Goal: Information Seeking & Learning: Learn about a topic

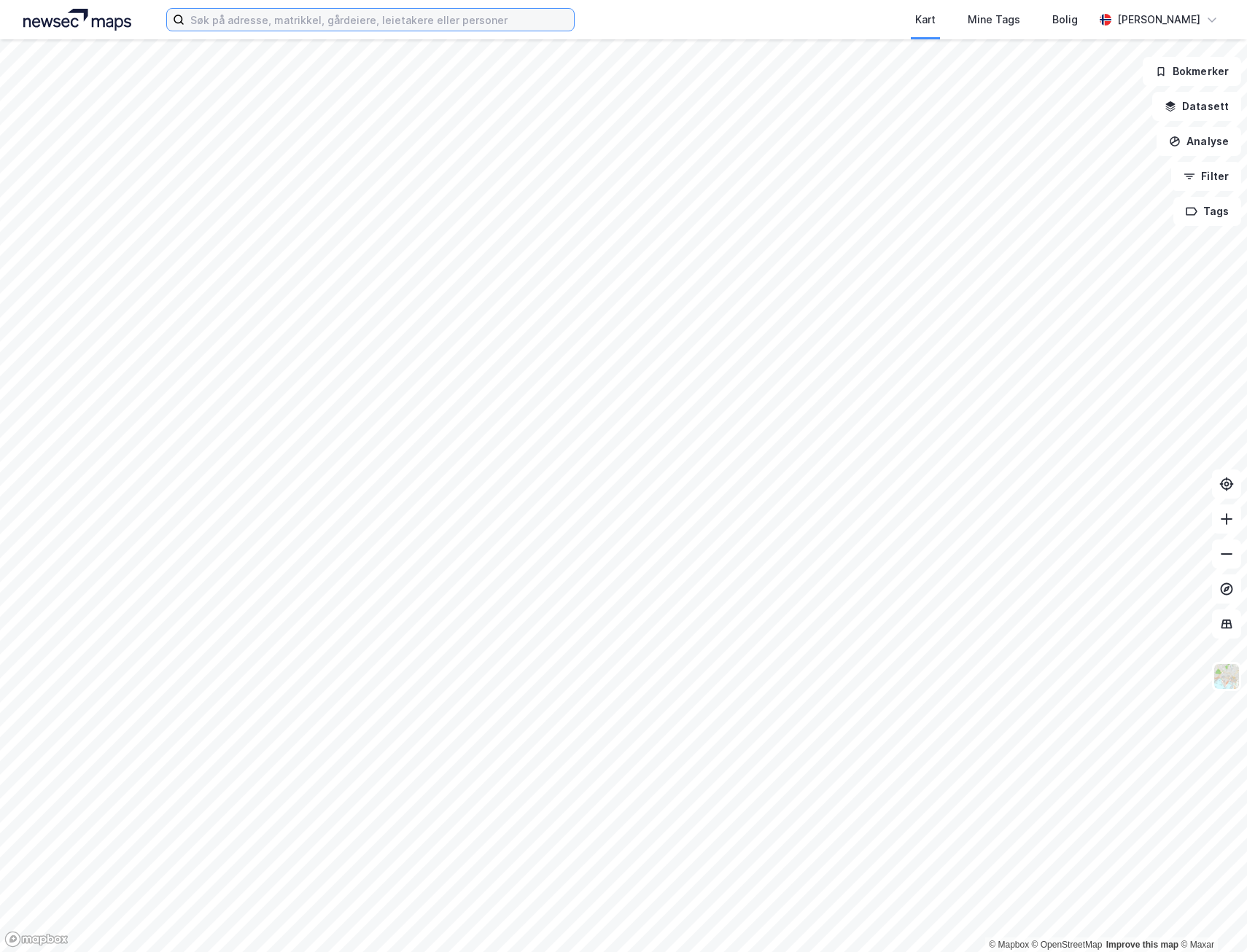
click at [252, 25] on input at bounding box center [378, 20] width 389 height 22
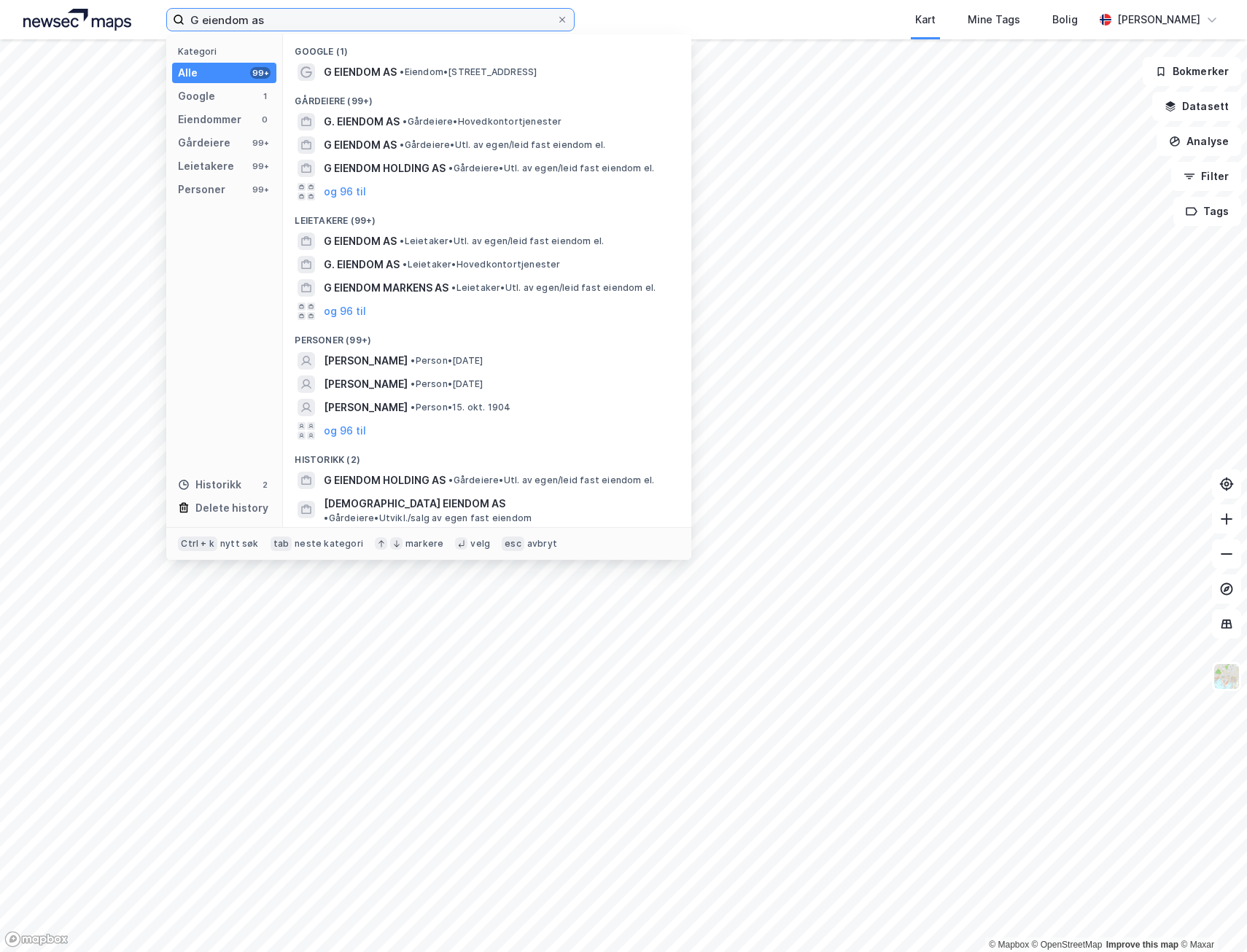
type input "G eiendom as"
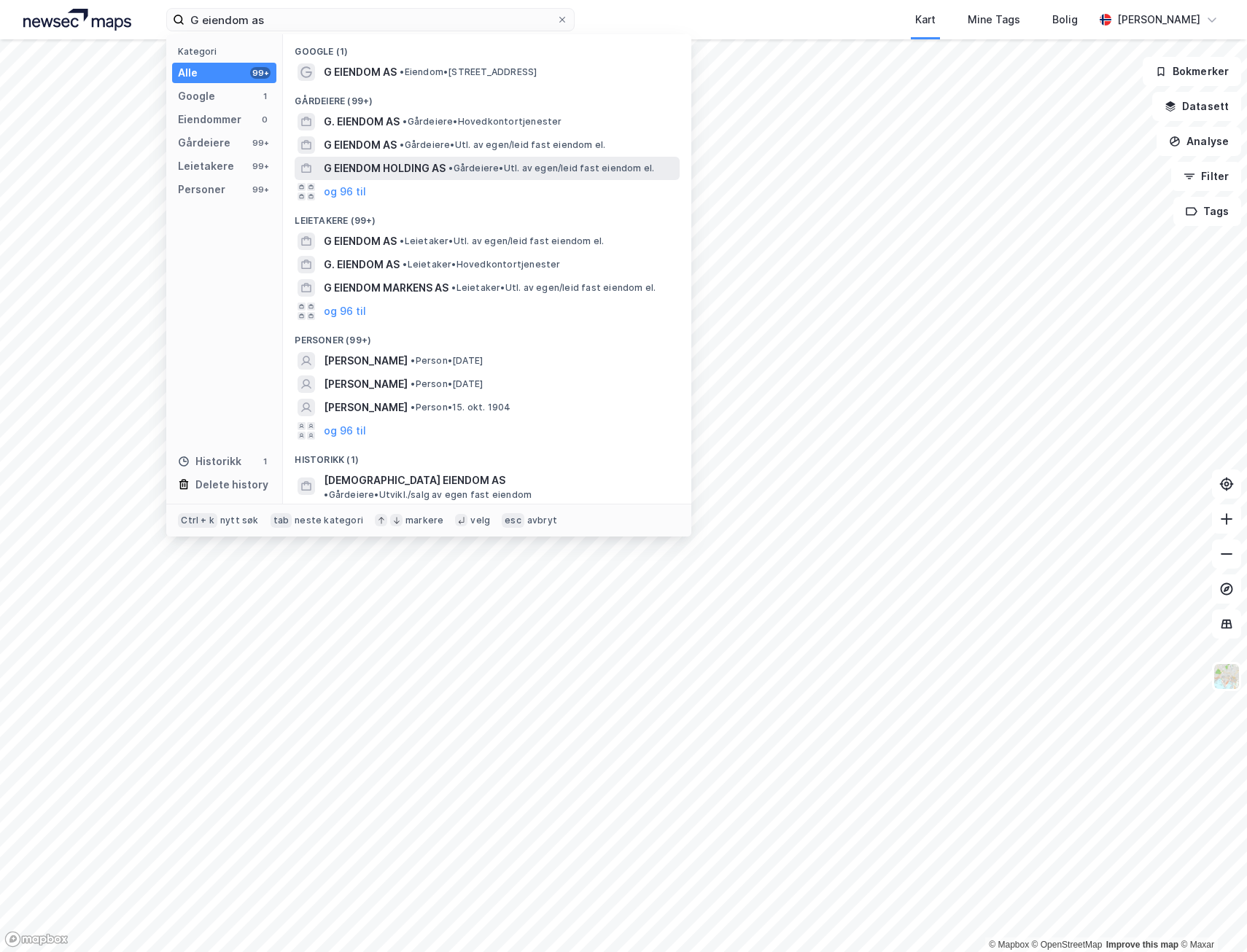
click at [372, 161] on span "G EIENDOM HOLDING AS" at bounding box center [385, 168] width 122 height 17
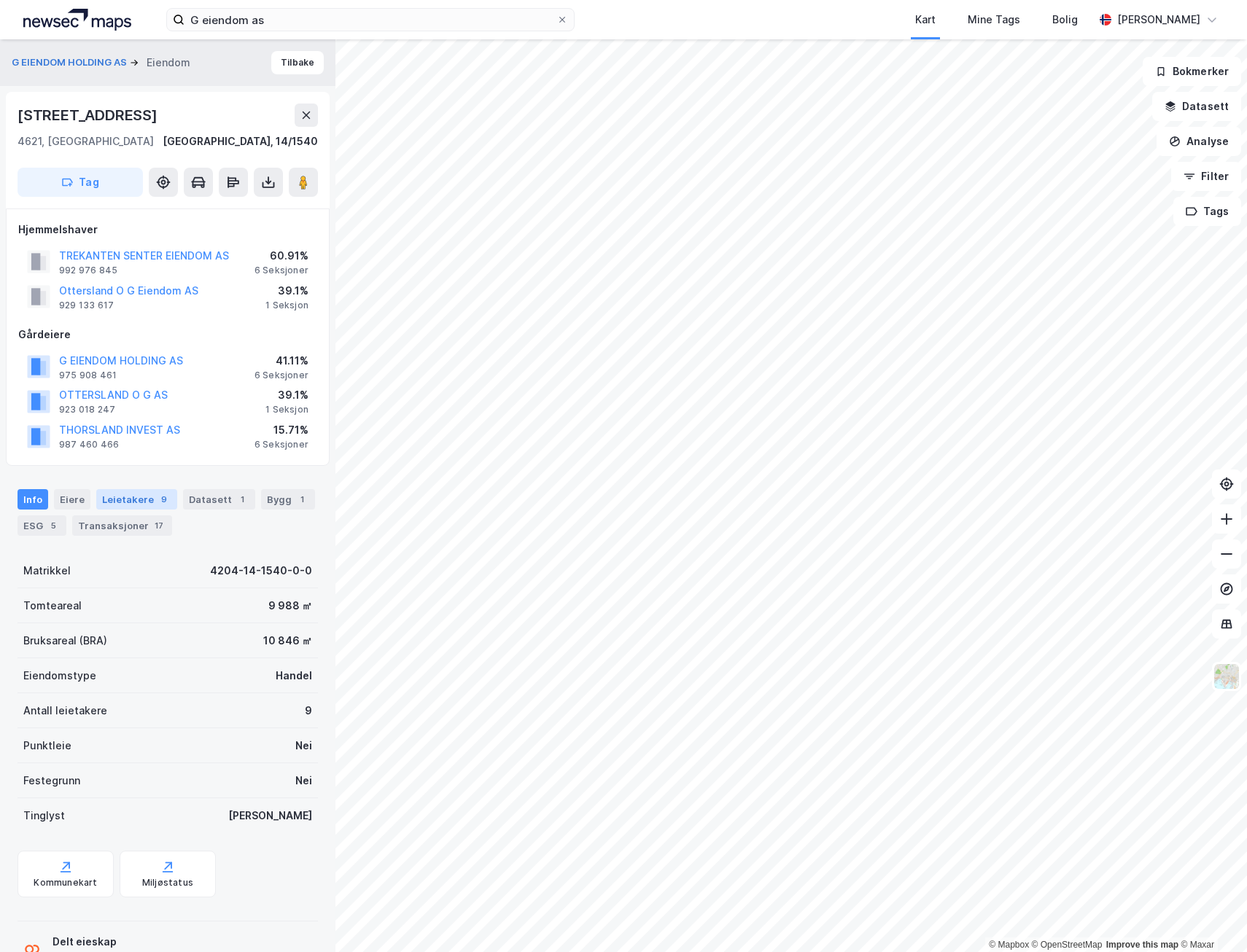
click at [139, 497] on div "Leietakere 9" at bounding box center [136, 499] width 81 height 21
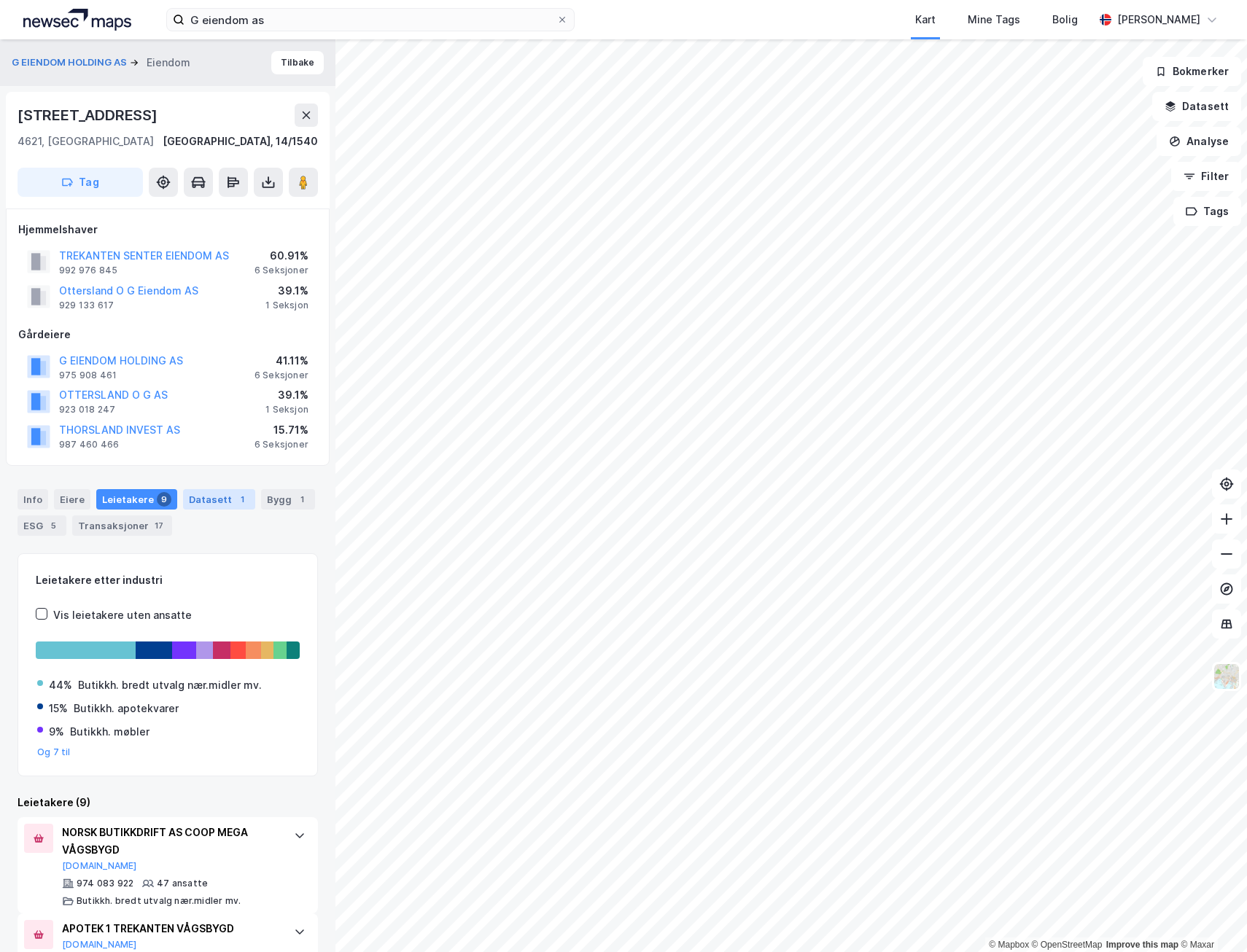
click at [208, 496] on div "Datasett 1" at bounding box center [220, 499] width 73 height 21
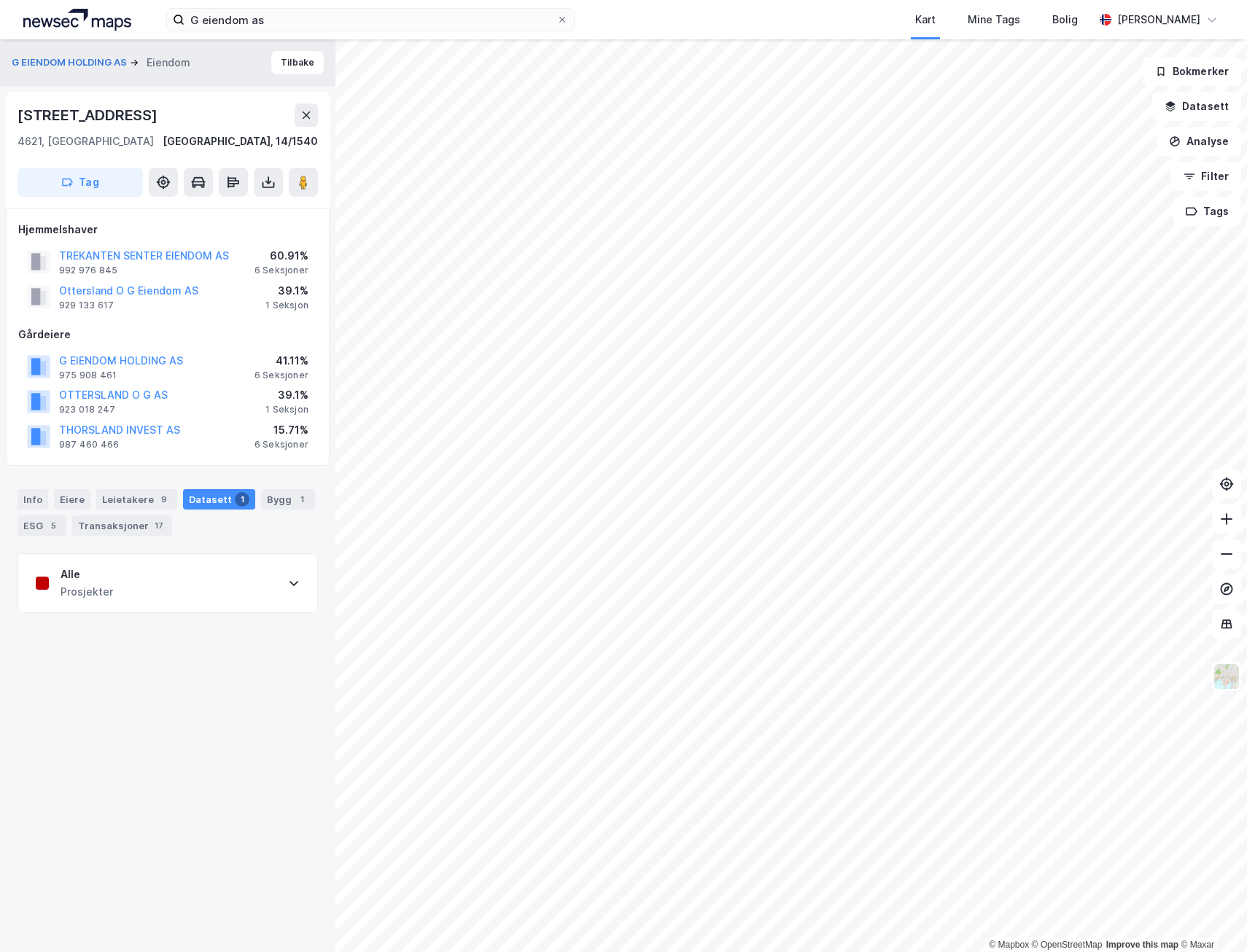
click at [195, 592] on div "Alle Prosjekter" at bounding box center [167, 584] width 299 height 58
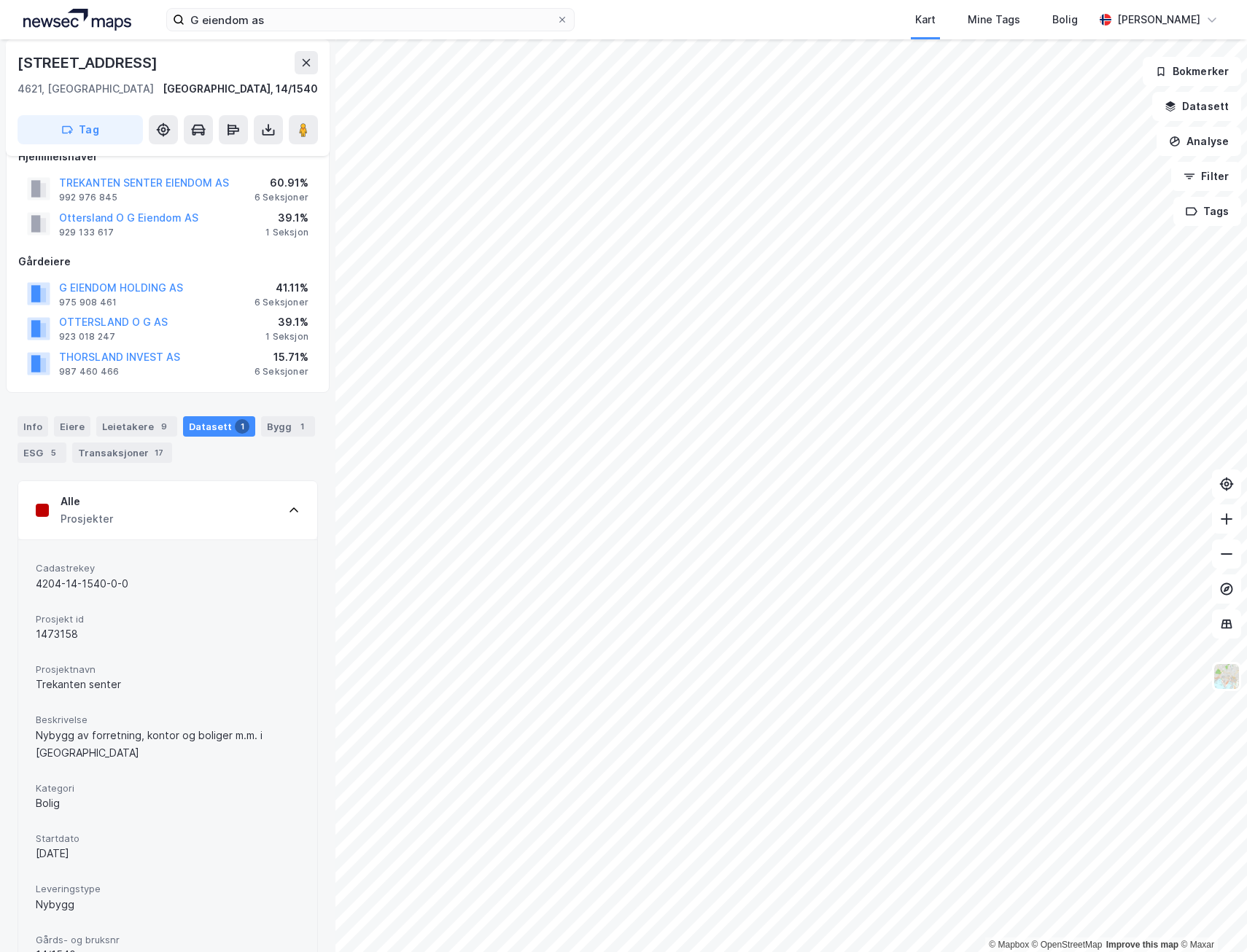
scroll to position [124, 0]
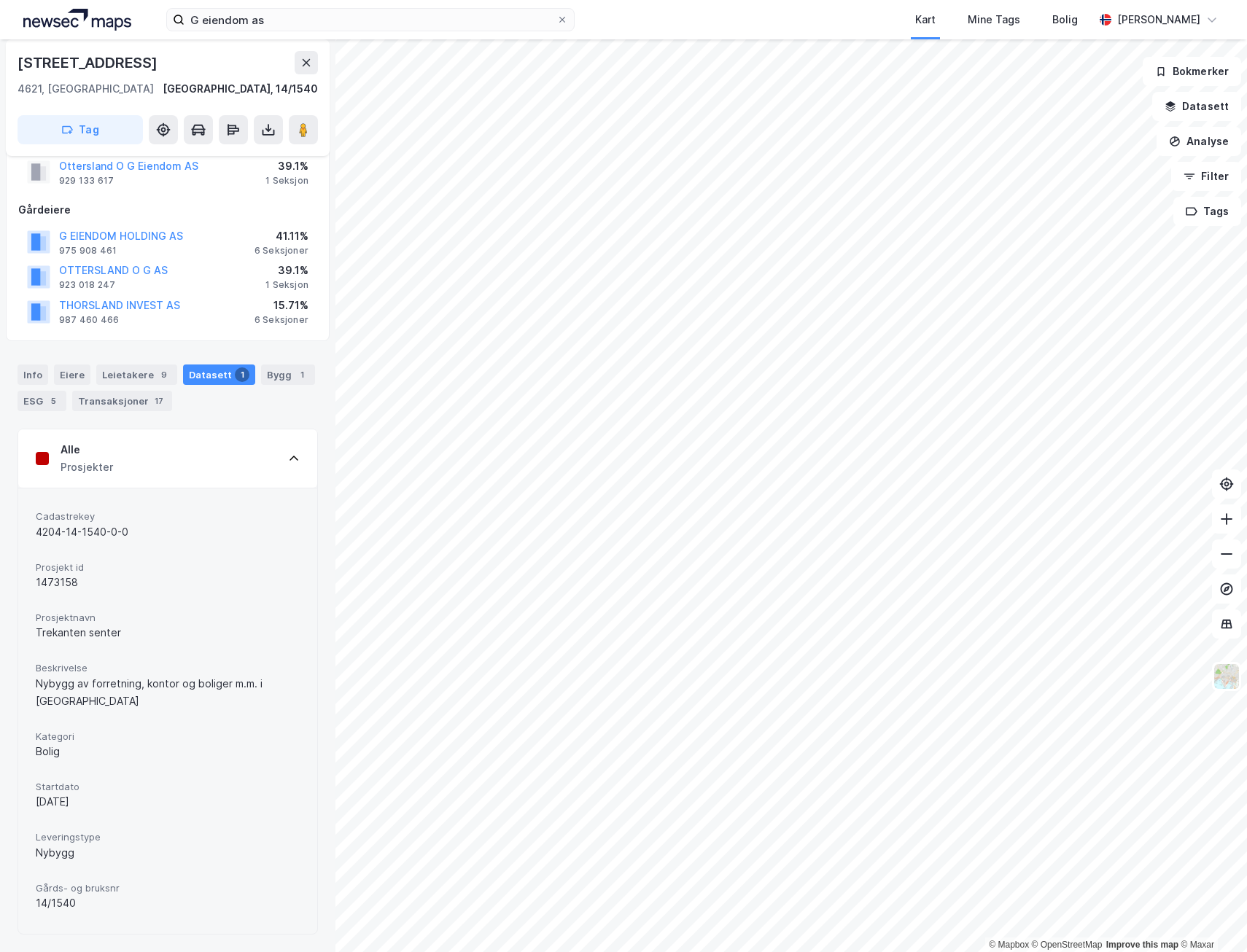
drag, startPoint x: 30, startPoint y: 802, endPoint x: 163, endPoint y: 803, distance: 133.0
click at [163, 803] on div "Cadastrekey 4204-14-1540-0-0 Prosjekt id 1473158 Prosjektnavn Trekanten senter …" at bounding box center [167, 712] width 299 height 447
click at [164, 802] on div "[DATE]" at bounding box center [167, 801] width 264 height 17
click at [111, 399] on div "Transaksjoner 17" at bounding box center [123, 401] width 100 height 21
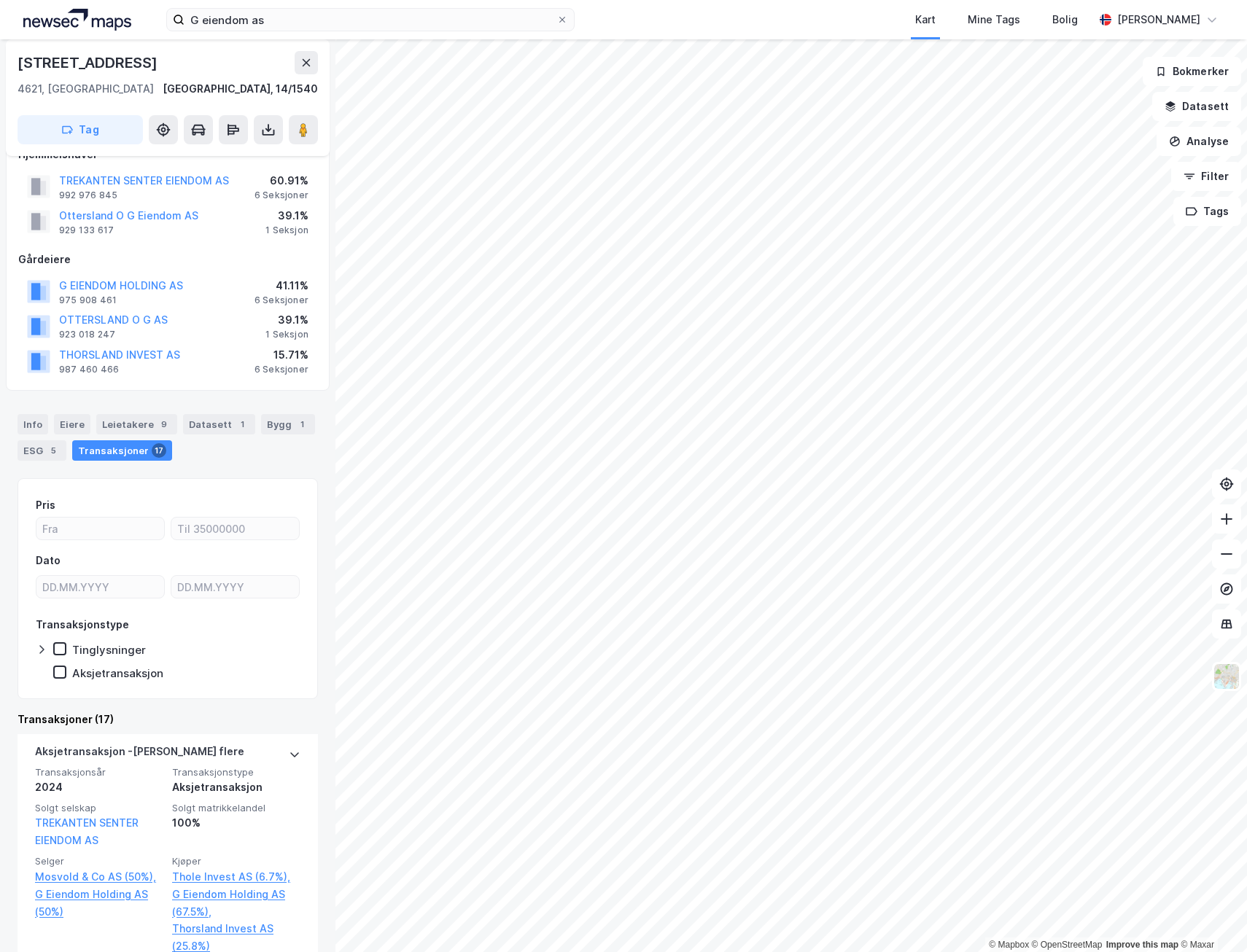
scroll to position [73, 0]
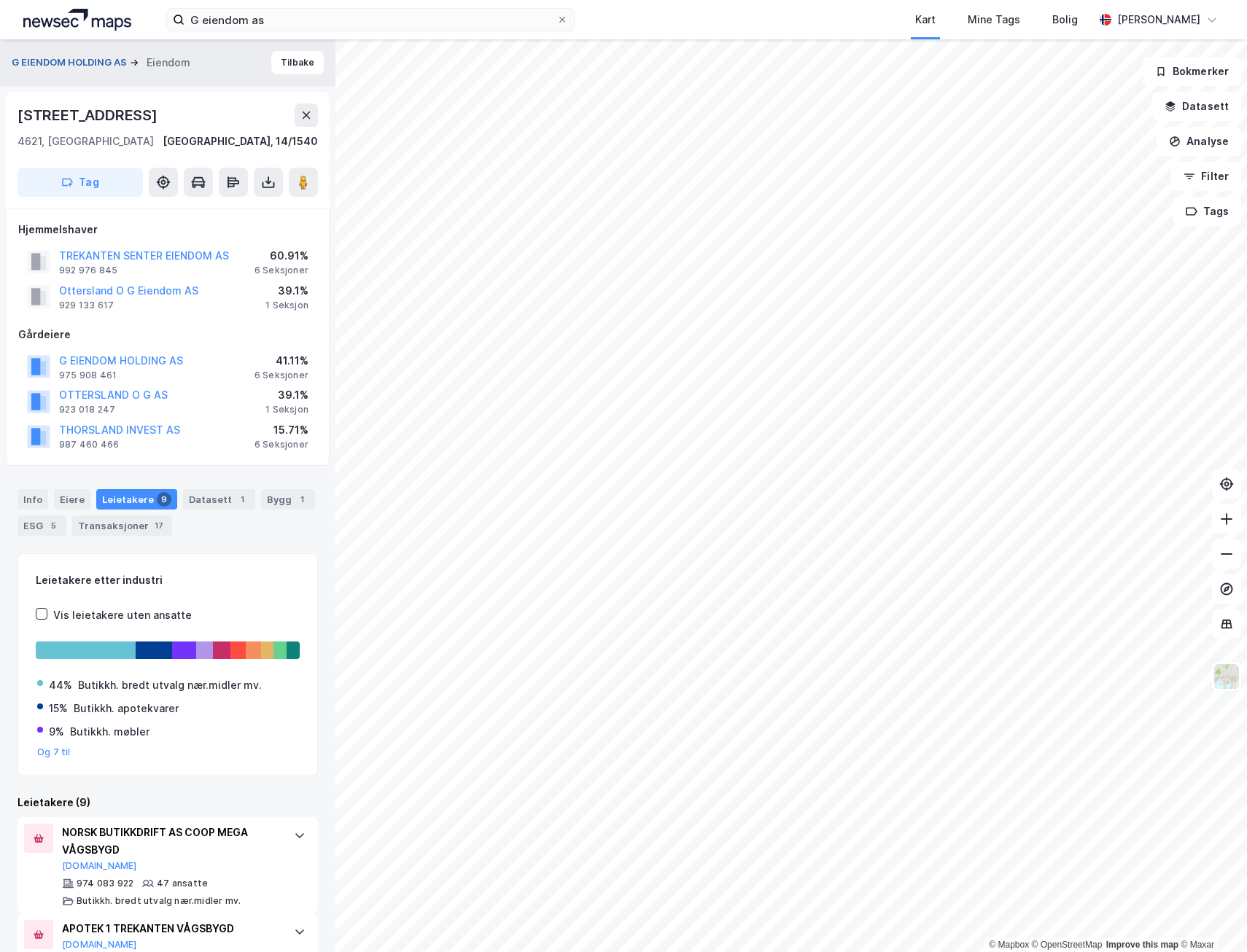
click at [55, 62] on button "G EIENDOM HOLDING AS" at bounding box center [71, 63] width 118 height 15
